Goal: Information Seeking & Learning: Check status

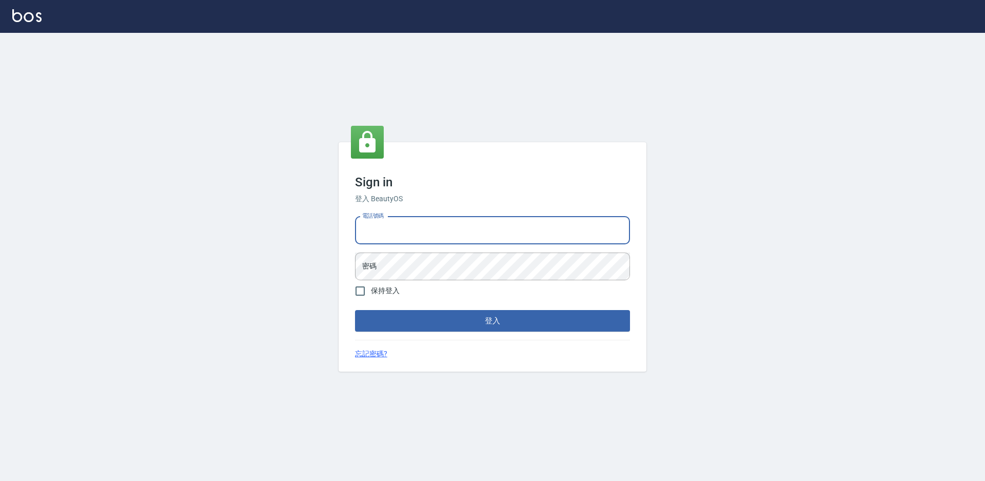
type input "2306457"
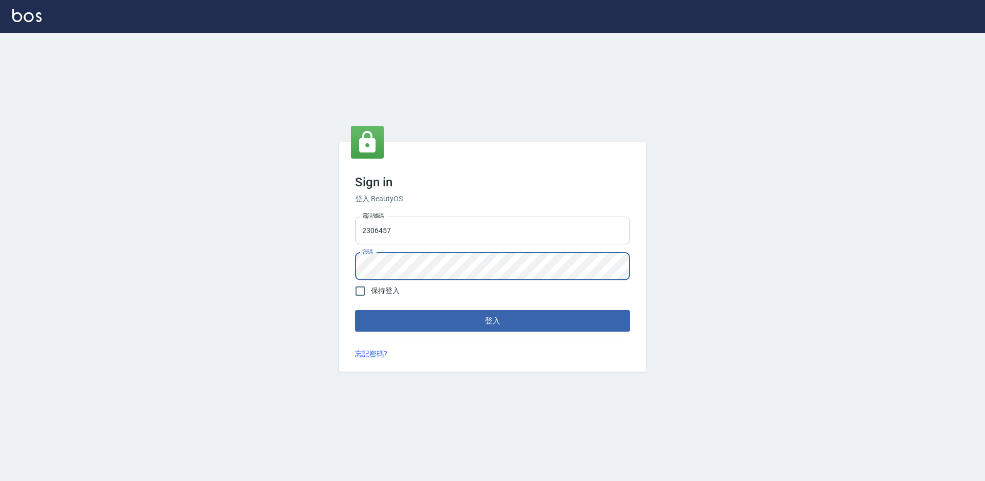
click at [355, 310] on button "登入" at bounding box center [492, 321] width 275 height 22
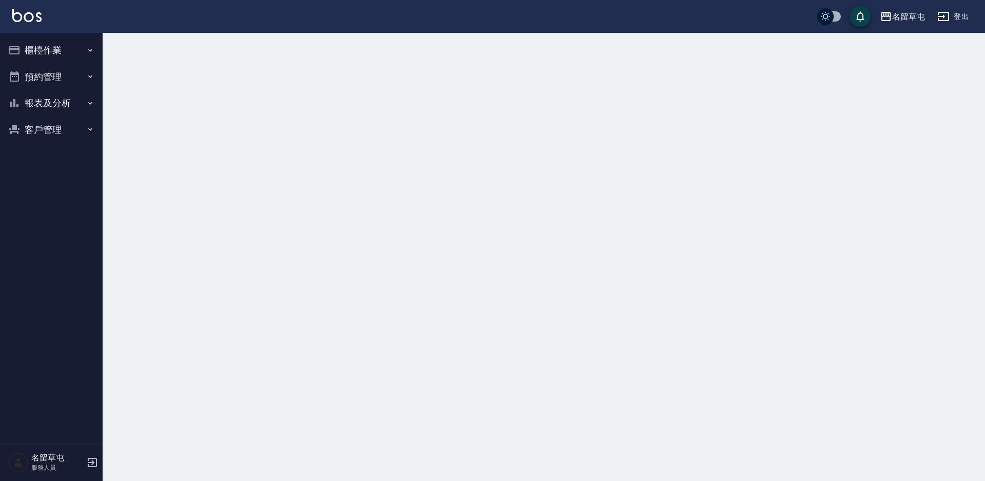
click at [57, 117] on button "客戶管理" at bounding box center [51, 129] width 94 height 27
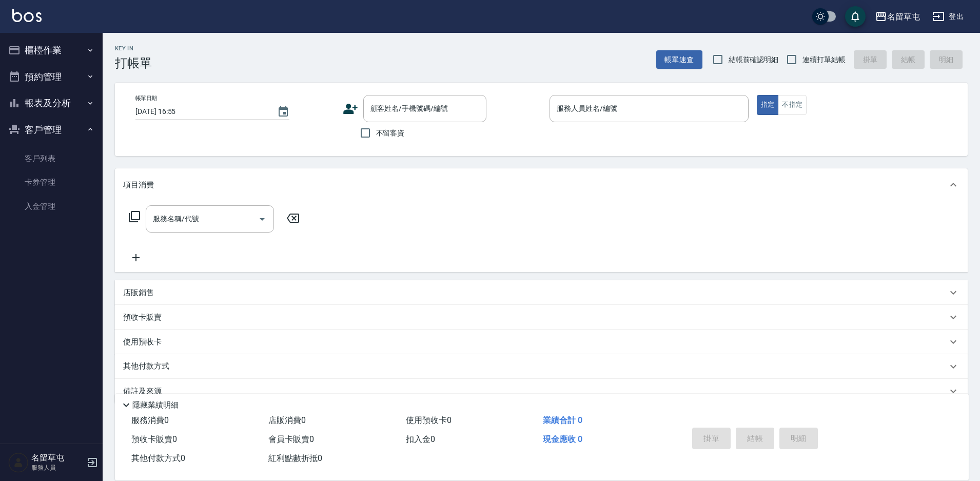
click at [59, 110] on button "報表及分析" at bounding box center [51, 103] width 94 height 27
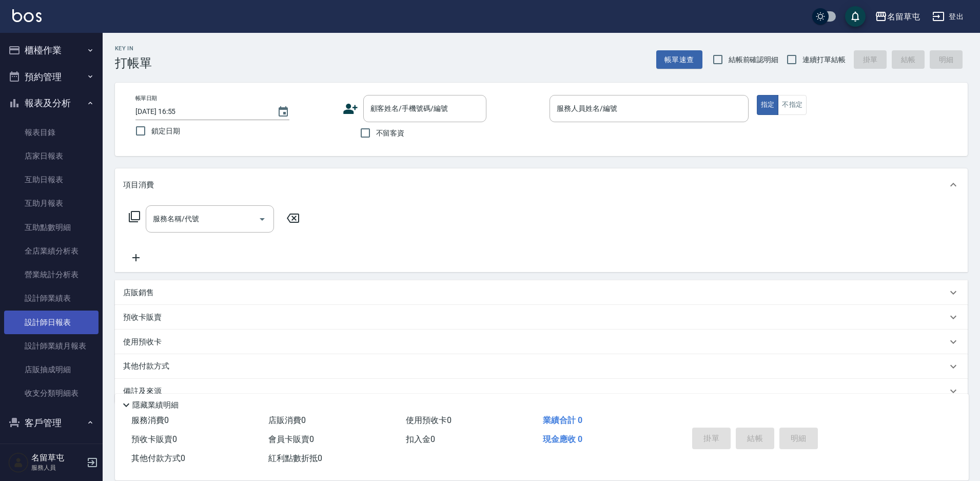
click at [73, 323] on link "設計師日報表" at bounding box center [51, 322] width 94 height 24
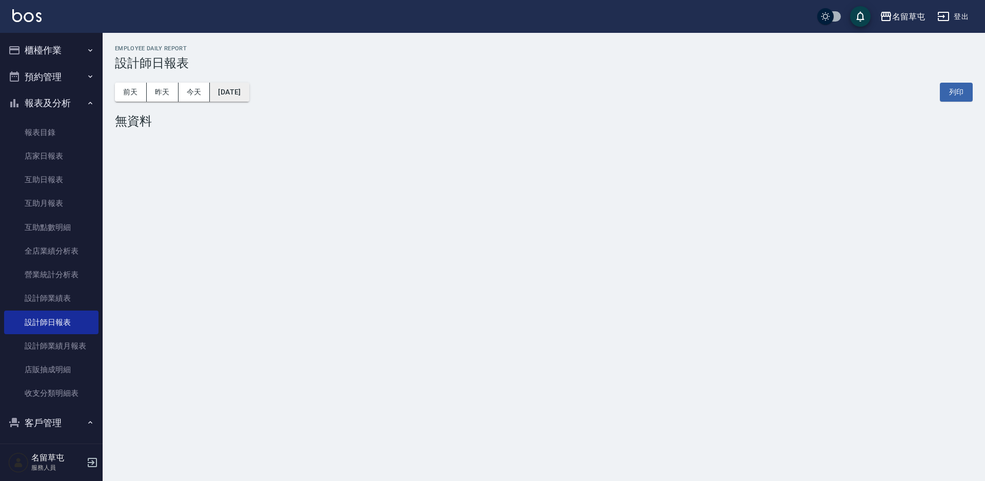
click at [215, 97] on button "[DATE]" at bounding box center [229, 92] width 39 height 19
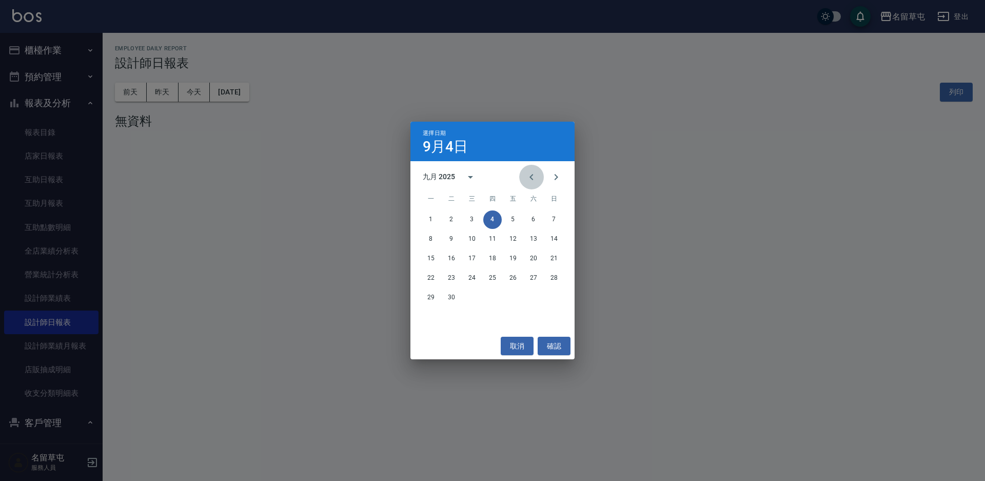
click at [530, 179] on icon "Previous month" at bounding box center [531, 177] width 12 height 12
click at [556, 279] on button "24" at bounding box center [554, 278] width 18 height 18
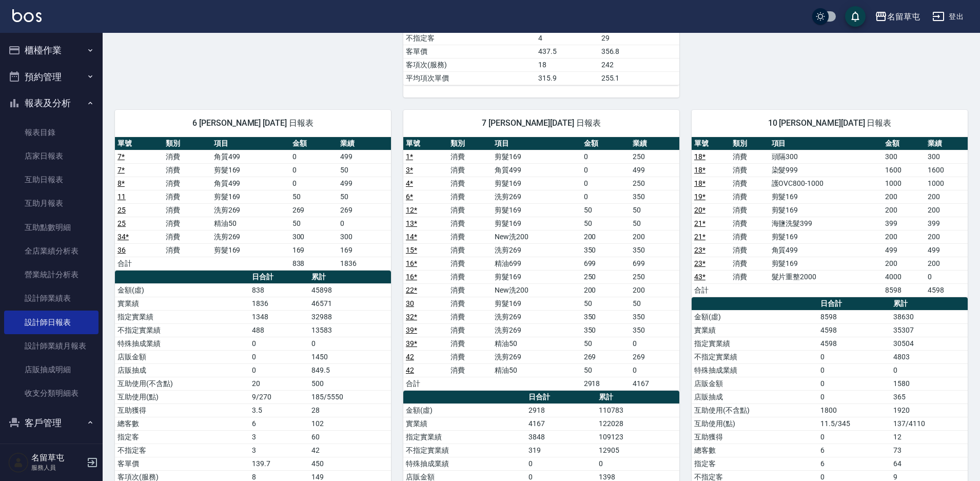
scroll to position [564, 0]
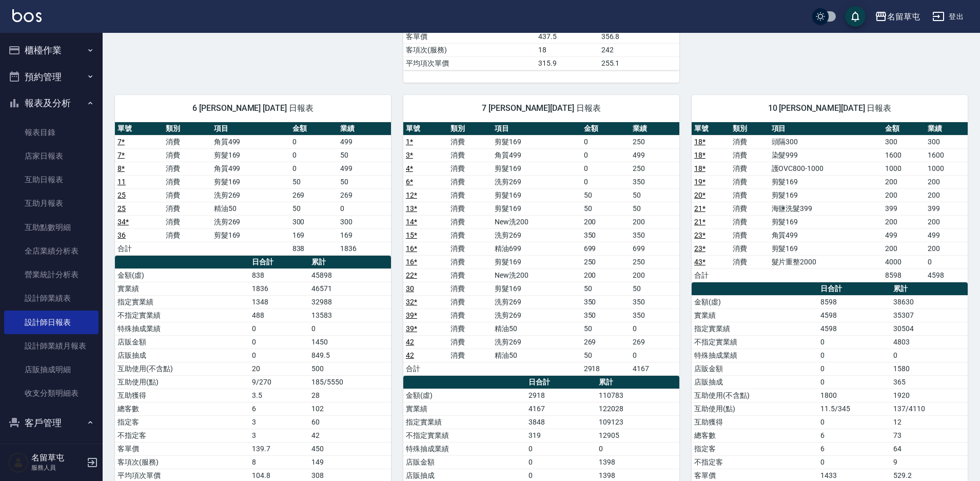
click at [557, 247] on td "精油699" at bounding box center [536, 248] width 89 height 13
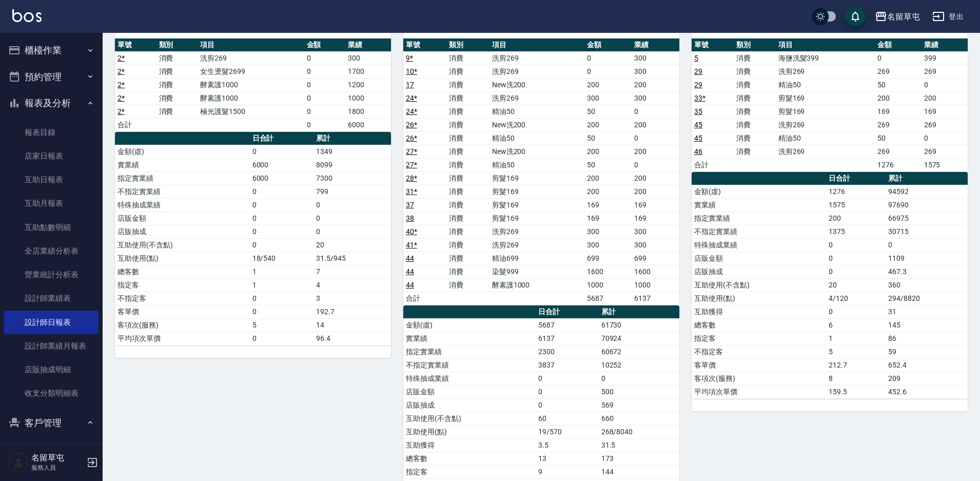
scroll to position [0, 0]
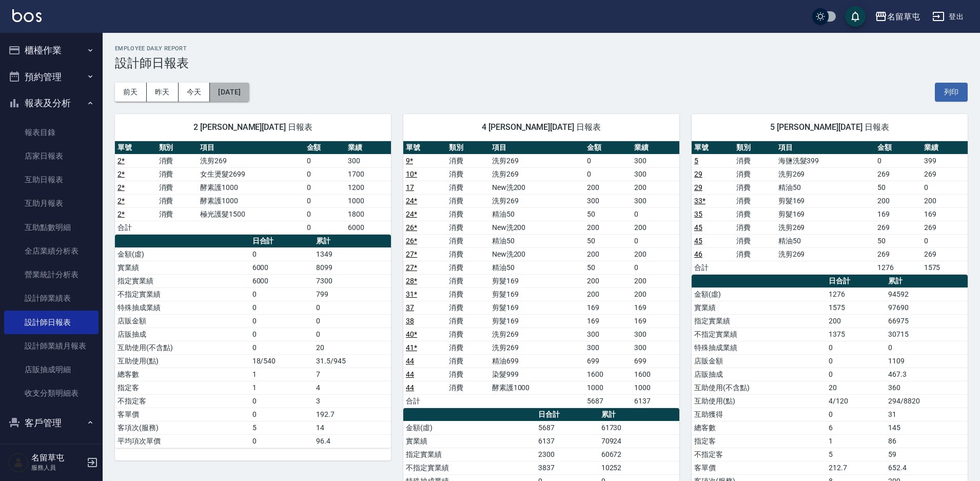
click at [217, 91] on button "[DATE]" at bounding box center [229, 92] width 39 height 19
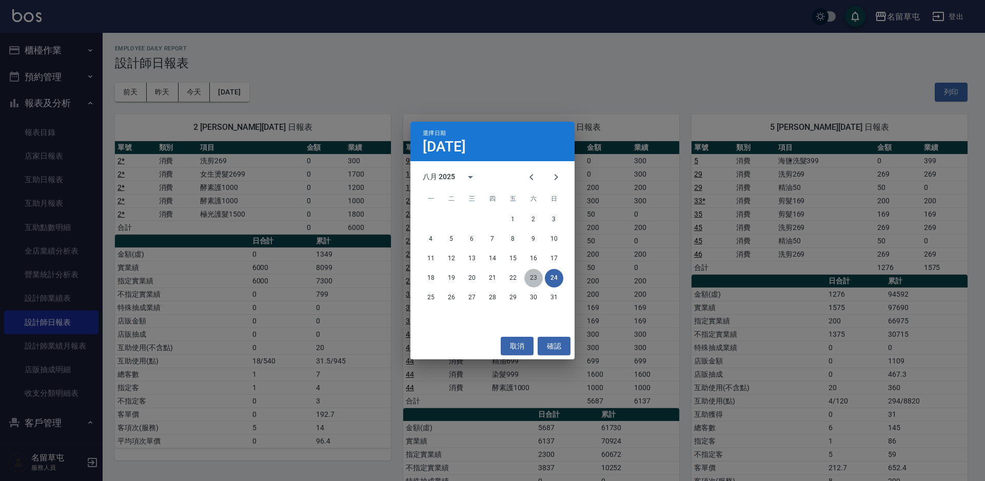
click at [531, 281] on button "23" at bounding box center [533, 278] width 18 height 18
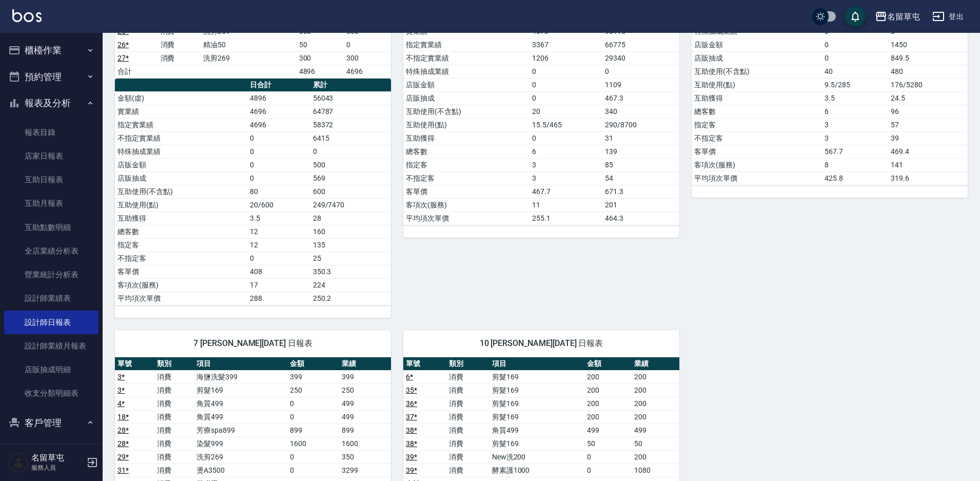
scroll to position [513, 0]
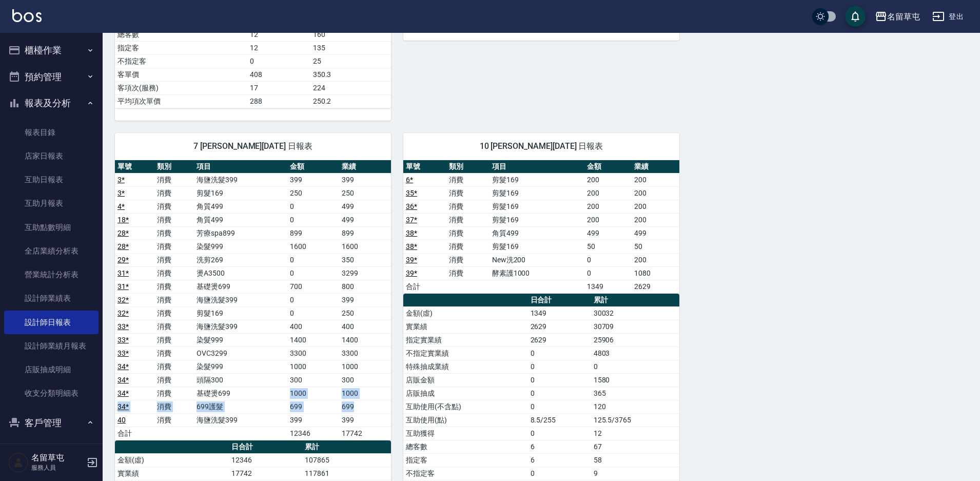
drag, startPoint x: 360, startPoint y: 407, endPoint x: 230, endPoint y: 396, distance: 130.3
click at [230, 396] on tbody "3 * 消費 海鹽洗髮399 399 399 3 * 消費 剪髮169 250 250 4 * 消費 角質499 0 499 18 * 消費 角質499 0 …" at bounding box center [253, 306] width 276 height 267
click at [369, 406] on td "699" at bounding box center [365, 406] width 52 height 13
drag, startPoint x: 367, startPoint y: 411, endPoint x: 306, endPoint y: 399, distance: 61.6
click at [306, 399] on tbody "3 * 消費 海鹽洗髮399 399 399 3 * 消費 剪髮169 250 250 4 * 消費 角質499 0 499 18 * 消費 角質499 0 …" at bounding box center [253, 306] width 276 height 267
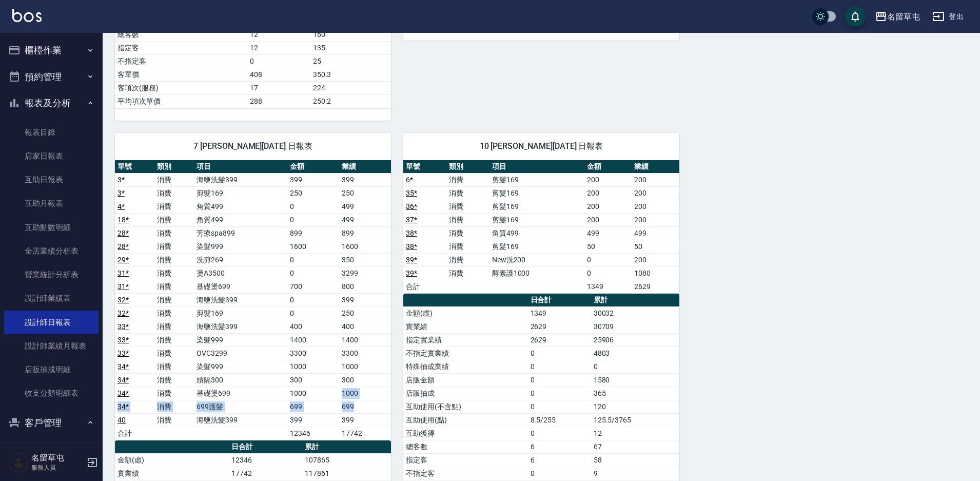
click at [378, 412] on td "699" at bounding box center [365, 406] width 52 height 13
drag, startPoint x: 375, startPoint y: 404, endPoint x: 261, endPoint y: 372, distance: 118.9
click at [261, 372] on tbody "3 * 消費 海鹽洗髮399 399 399 3 * 消費 剪髮169 250 250 4 * 消費 角質499 0 499 18 * 消費 角質499 0 …" at bounding box center [253, 306] width 276 height 267
click at [355, 400] on td "699" at bounding box center [365, 406] width 52 height 13
drag, startPoint x: 362, startPoint y: 402, endPoint x: 116, endPoint y: 366, distance: 247.9
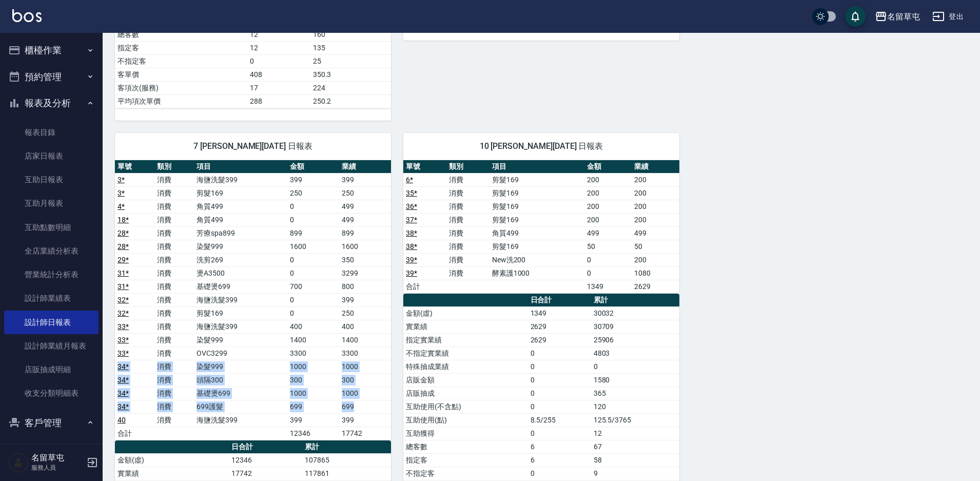
click at [116, 366] on tbody "3 * 消費 海鹽洗髮399 399 399 3 * 消費 剪髮169 250 250 4 * 消費 角質499 0 499 18 * 消費 角質499 0 …" at bounding box center [253, 306] width 276 height 267
